Goal: Information Seeking & Learning: Learn about a topic

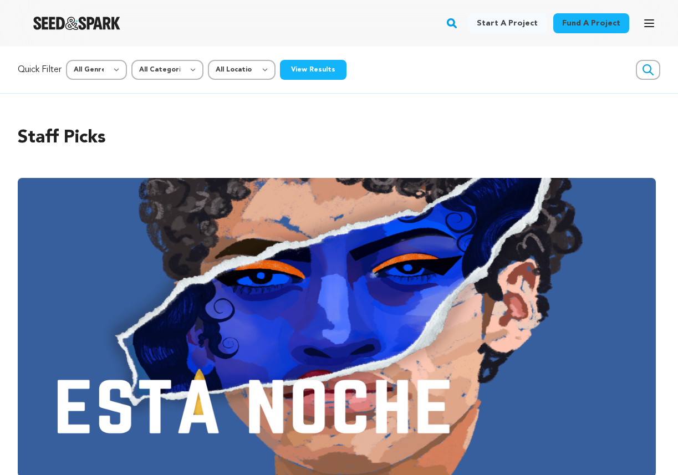
click at [420, 92] on div "Quick Filter All Genre Action Adventure Afrobeat Alternative Ambient Animation …" at bounding box center [339, 70] width 678 height 47
click at [652, 27] on icon "button" at bounding box center [648, 23] width 13 height 13
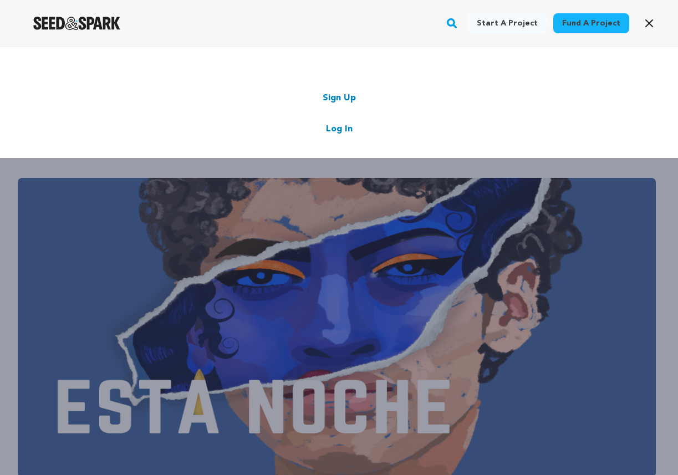
click at [351, 24] on div "Fund a project Start a project Search Login Sign up Start a project Fund a proj…" at bounding box center [330, 23] width 660 height 29
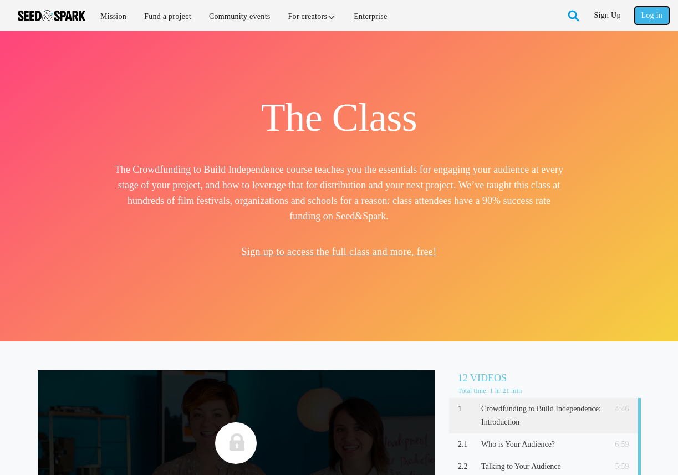
click at [652, 14] on link "Log in" at bounding box center [651, 16] width 34 height 18
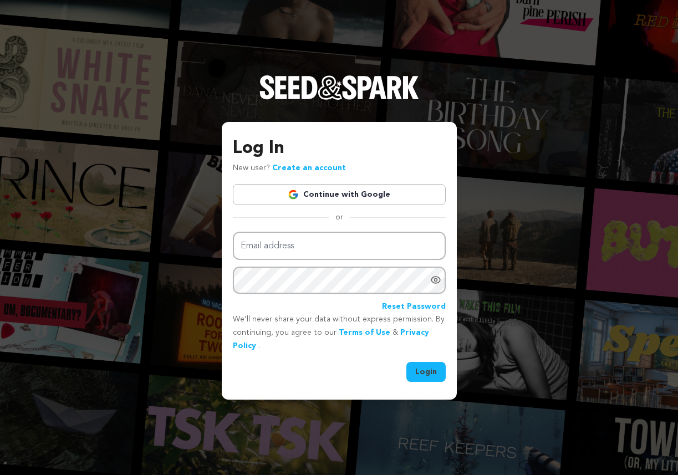
click at [369, 198] on link "Continue with Google" at bounding box center [339, 194] width 213 height 21
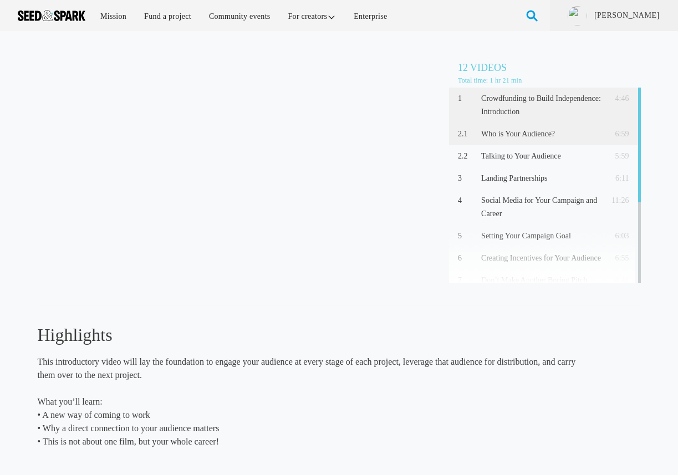
click at [511, 131] on p "Who is Your Audience?" at bounding box center [541, 133] width 120 height 13
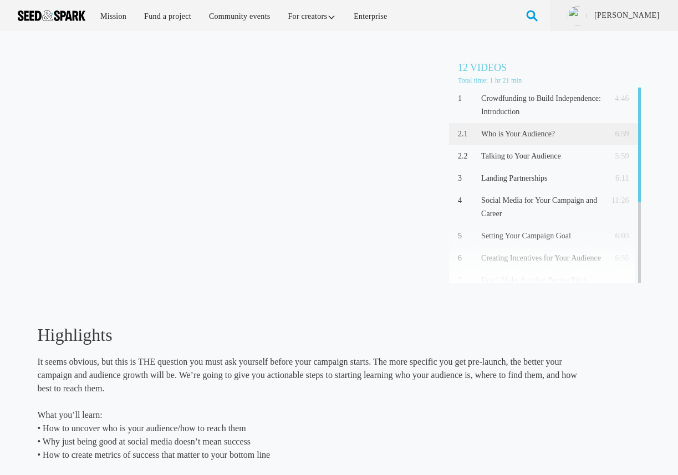
click at [511, 131] on p "Who is Your Audience?" at bounding box center [541, 133] width 120 height 13
click at [371, 49] on div "Who is Your Audience? (6:59) 12 Videos Total time: 1 hr 21 min 1 Crowdfunding t…" at bounding box center [339, 282] width 603 height 481
click at [366, 40] on div "Who is Your Audience? (6:59) 12 Videos Total time: 1 hr 21 min 1 Crowdfunding t…" at bounding box center [339, 294] width 678 height 526
click at [356, 42] on div "Who is Your Audience? (6:59) 12 Videos Total time: 1 hr 21 min 1 Crowdfunding t…" at bounding box center [339, 294] width 678 height 526
click at [464, 136] on p "2.1" at bounding box center [467, 133] width 19 height 13
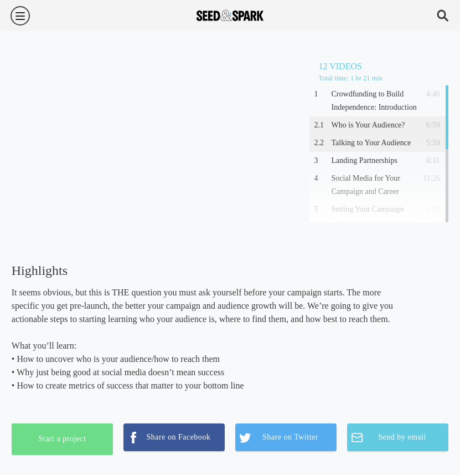
click at [363, 143] on p "Talking to Your Audience" at bounding box center [376, 142] width 89 height 13
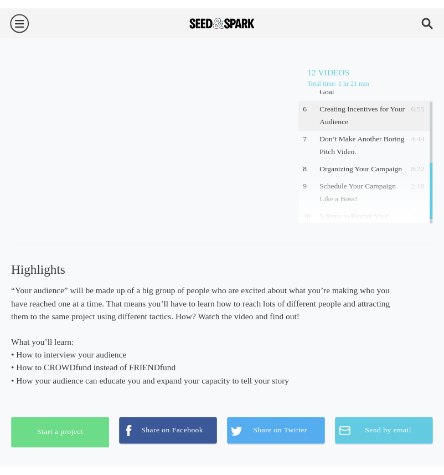
scroll to position [182, 0]
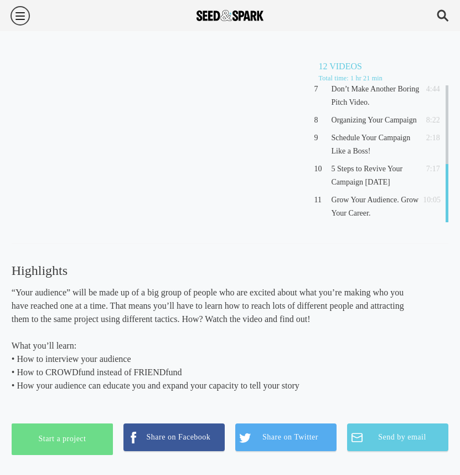
click at [193, 263] on h3 "Highlights" at bounding box center [208, 270] width 393 height 18
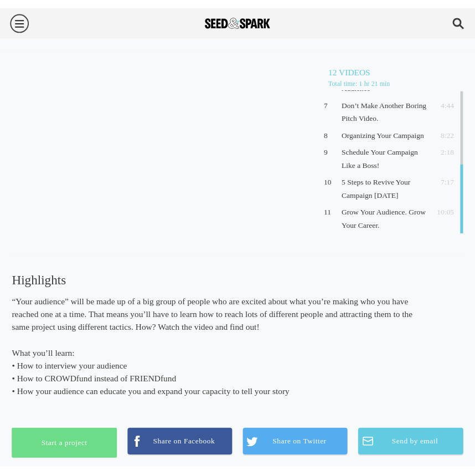
scroll to position [0, 0]
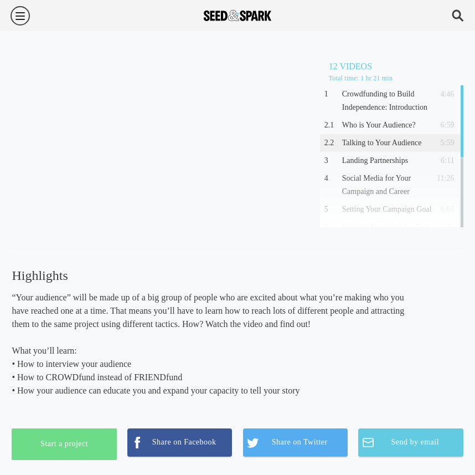
click at [115, 334] on div "“Your audience” will be made up of a big group of people who are excited about …" at bounding box center [215, 344] width 407 height 106
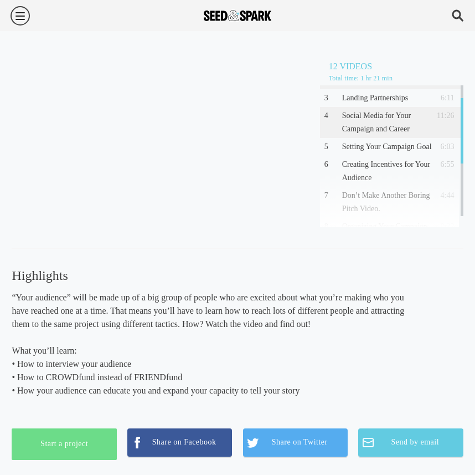
scroll to position [67, 0]
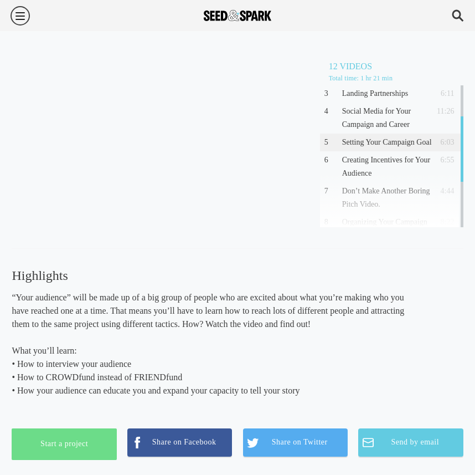
click at [382, 144] on p "Setting Your Campaign Goal" at bounding box center [387, 142] width 91 height 13
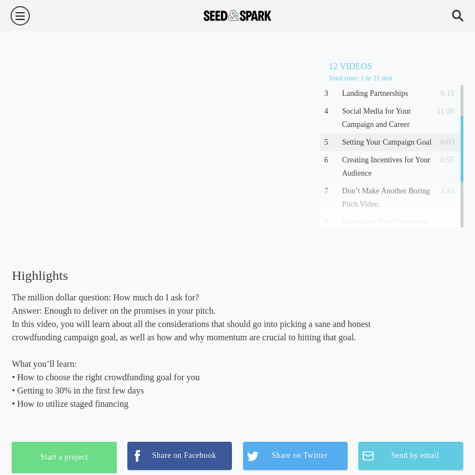
click at [366, 141] on p "Setting Your Campaign Goal" at bounding box center [387, 142] width 91 height 13
